Goal: Navigation & Orientation: Find specific page/section

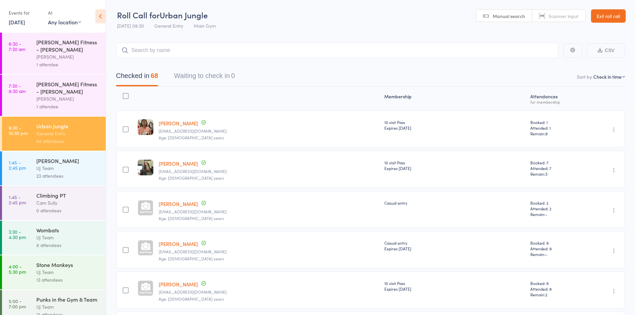
select select "4"
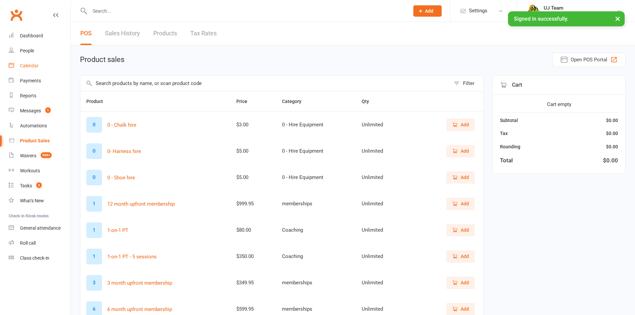
click at [34, 61] on link "Calendar" at bounding box center [40, 65] width 62 height 15
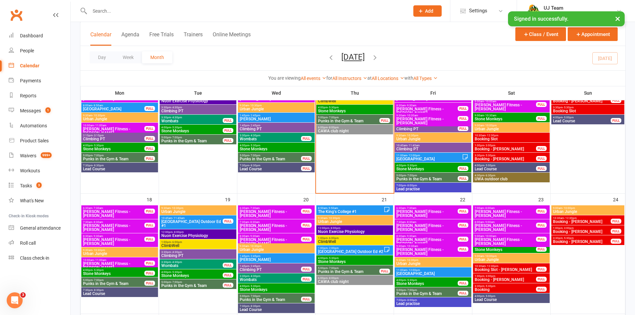
scroll to position [333, 0]
